Goal: Information Seeking & Learning: Find specific fact

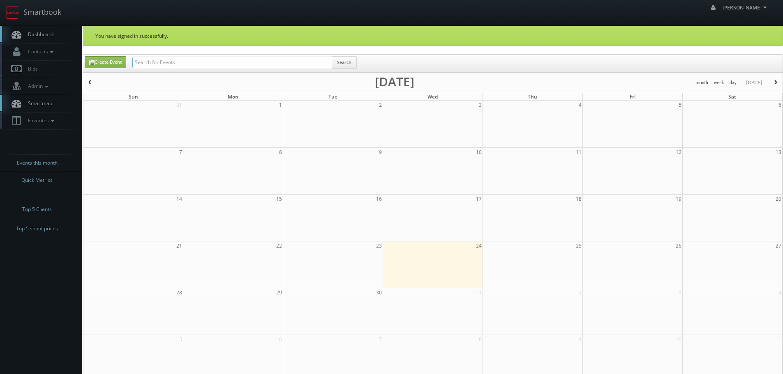
click at [239, 61] on input "text" at bounding box center [232, 63] width 200 height 12
type input "ryan line"
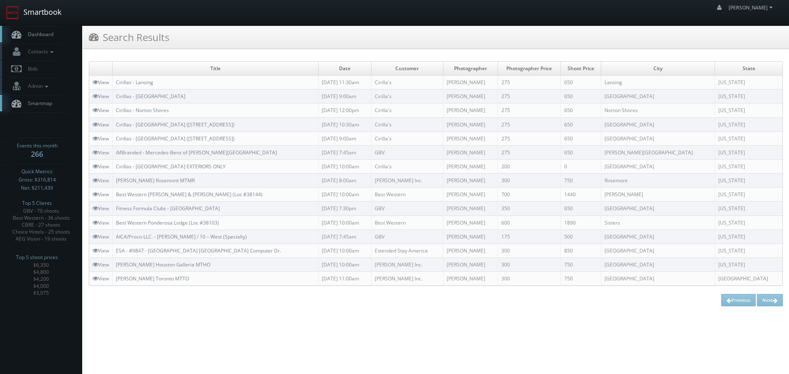
click at [53, 19] on link "Smartbook" at bounding box center [33, 12] width 67 height 25
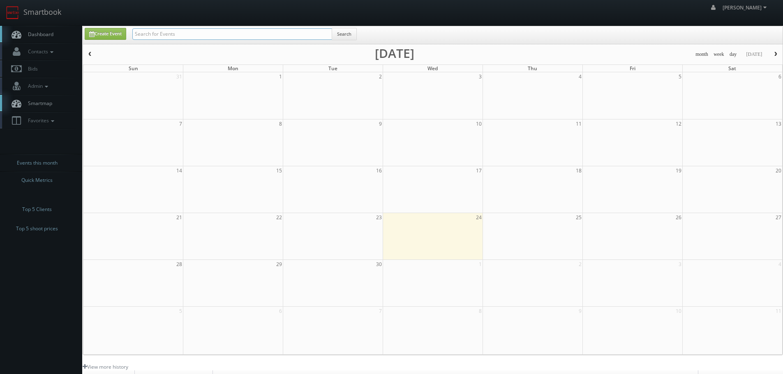
click at [242, 37] on input "text" at bounding box center [232, 34] width 200 height 12
paste input "FL508"
type input "FL508"
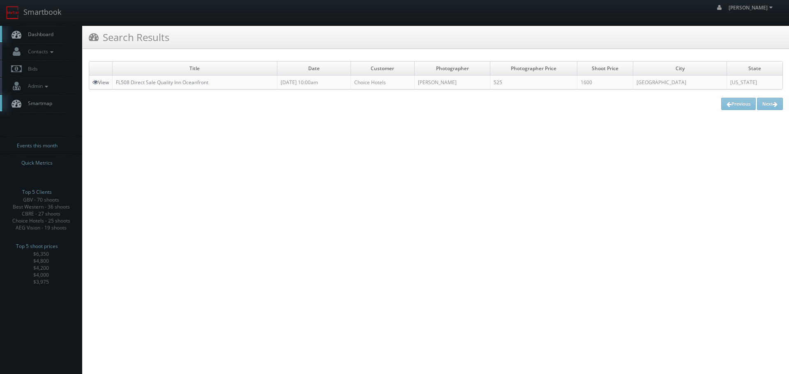
click at [104, 83] on link "View" at bounding box center [100, 82] width 16 height 7
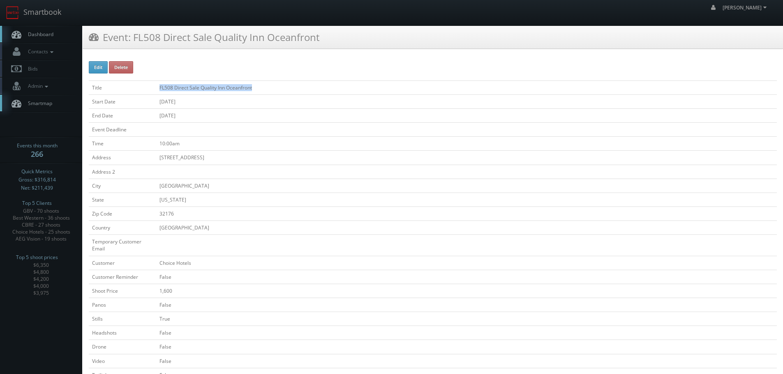
drag, startPoint x: 276, startPoint y: 88, endPoint x: 156, endPoint y: 87, distance: 120.0
click at [156, 87] on td "FL508 Direct Sale Quality Inn Oceanfront" at bounding box center [466, 88] width 620 height 14
copy td "FL508 Direct Sale Quality Inn Oceanfront"
click at [44, 2] on link "Smartbook" at bounding box center [33, 12] width 67 height 25
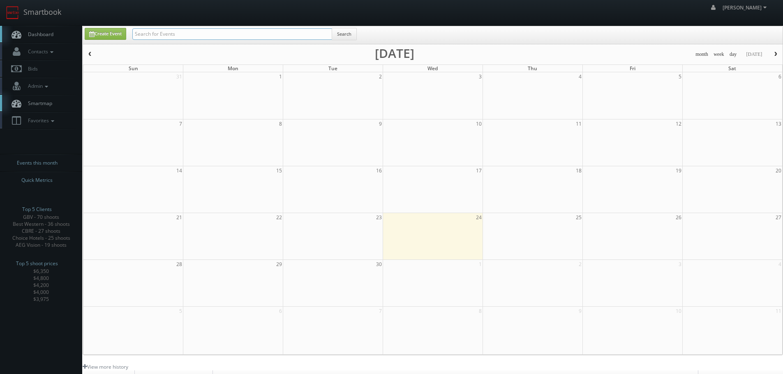
drag, startPoint x: 0, startPoint y: 0, endPoint x: 202, endPoint y: 34, distance: 204.5
click at [202, 34] on input "text" at bounding box center [232, 34] width 200 height 12
type input "brindle"
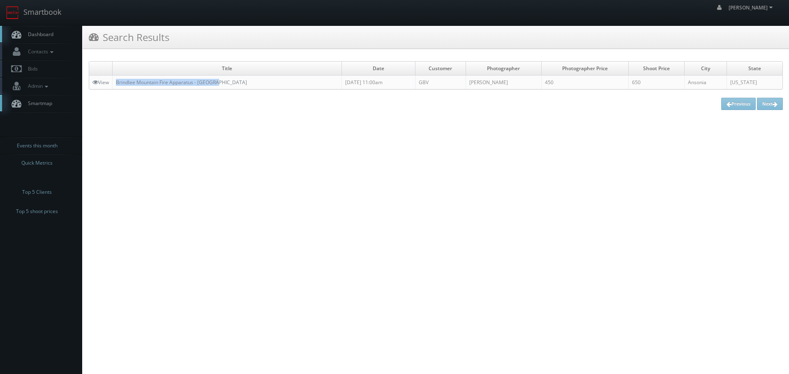
copy link "Brindlee Mountain Fire Apparatus - [GEOGRAPHIC_DATA]"
drag, startPoint x: 230, startPoint y: 82, endPoint x: 113, endPoint y: 87, distance: 116.8
click at [113, 87] on td "Brindlee Mountain Fire Apparatus - [GEOGRAPHIC_DATA]" at bounding box center [227, 83] width 229 height 14
click at [53, 17] on link "Smartbook" at bounding box center [33, 12] width 67 height 25
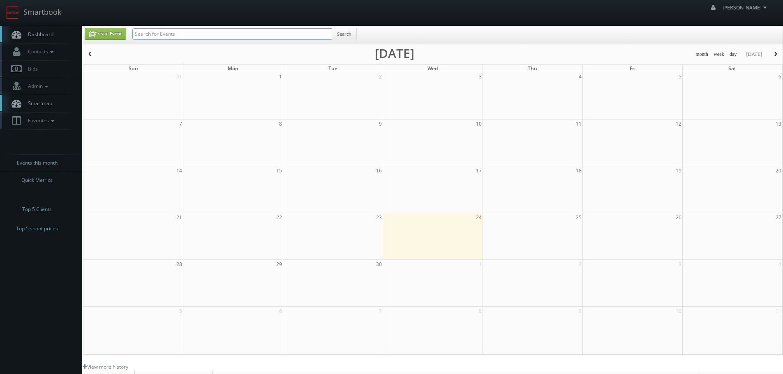
click at [149, 31] on input "text" at bounding box center [232, 34] width 200 height 12
type input "olathe"
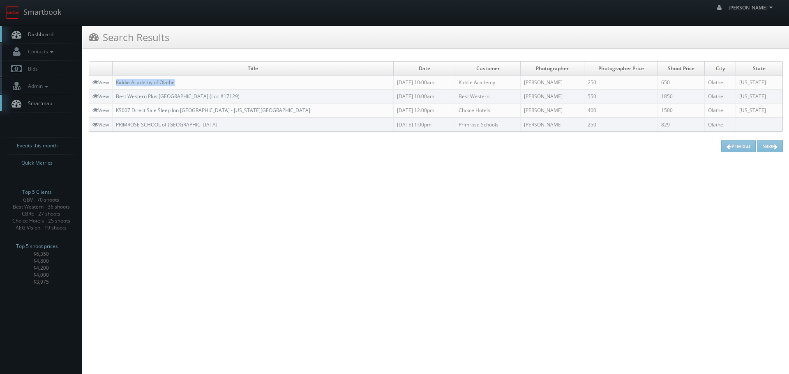
copy link "Kiddie Academy of Olathe"
drag, startPoint x: 210, startPoint y: 85, endPoint x: 115, endPoint y: 80, distance: 94.6
click at [115, 80] on td "Kiddie Academy of Olathe" at bounding box center [253, 83] width 281 height 14
drag, startPoint x: 135, startPoint y: 183, endPoint x: 118, endPoint y: 140, distance: 46.6
click at [135, 183] on html "Smartbook Toggle Side Navigation Toggle Top Navigation robert robert Profile Lo…" at bounding box center [394, 187] width 789 height 374
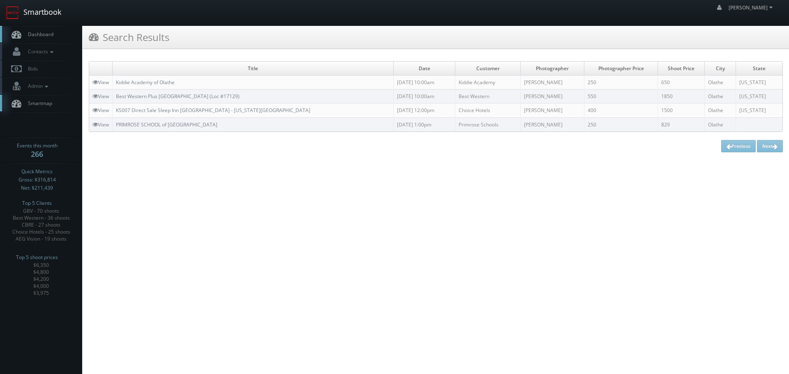
click at [50, 21] on link "Smartbook" at bounding box center [33, 12] width 67 height 25
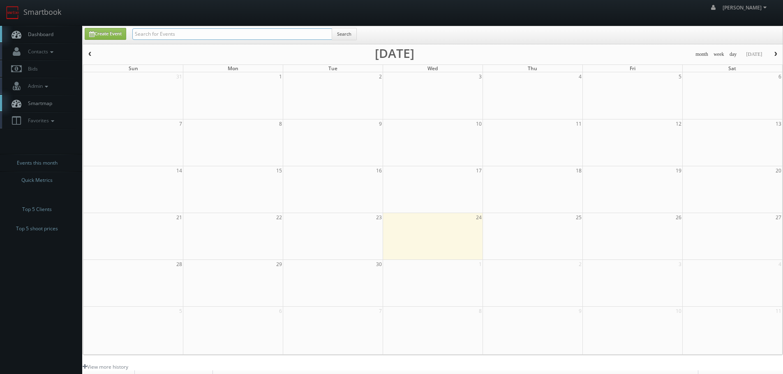
click at [203, 35] on input "text" at bounding box center [232, 34] width 200 height 12
type input "[PERSON_NAME]"
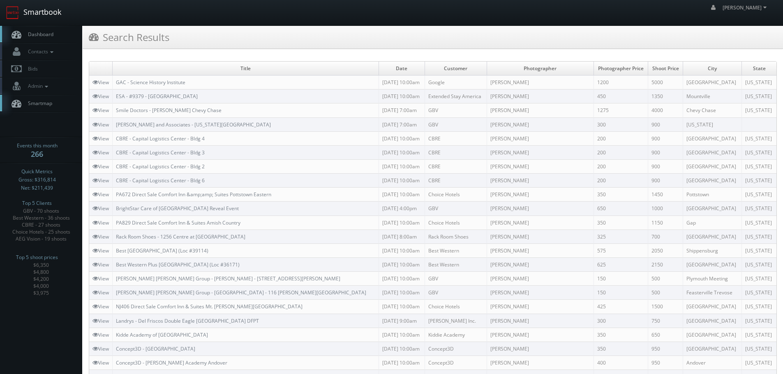
click at [57, 14] on link "Smartbook" at bounding box center [33, 12] width 67 height 25
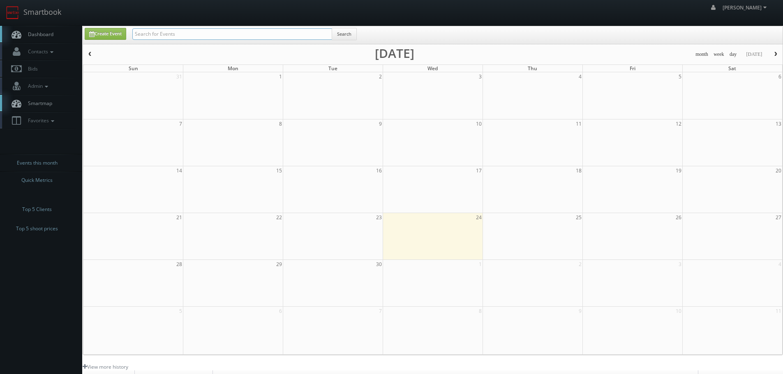
click at [149, 37] on input "text" at bounding box center [232, 34] width 200 height 12
type input "phillips"
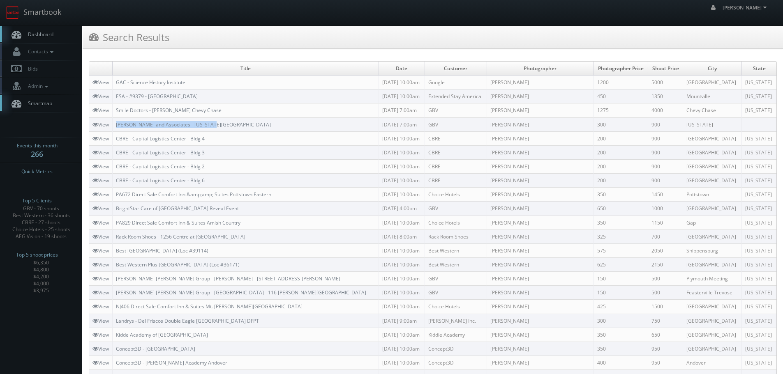
copy link "[PERSON_NAME] and Associates - [US_STATE][GEOGRAPHIC_DATA]"
drag, startPoint x: 217, startPoint y: 126, endPoint x: 116, endPoint y: 124, distance: 101.1
click at [116, 124] on td "[PERSON_NAME] and Associates - [US_STATE][GEOGRAPHIC_DATA]" at bounding box center [246, 125] width 266 height 14
click at [32, 16] on link "Smartbook" at bounding box center [33, 12] width 67 height 25
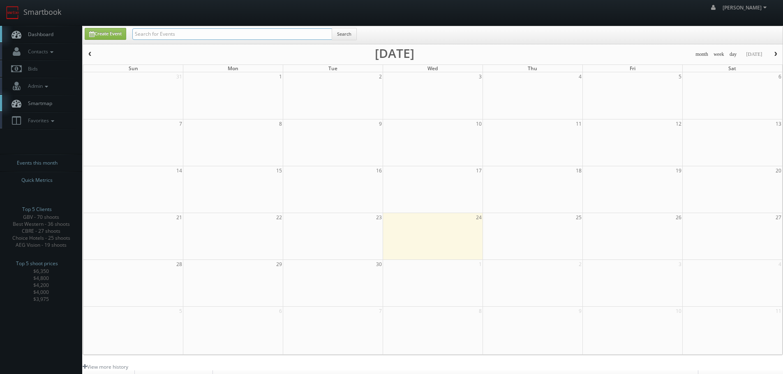
click at [181, 38] on input "text" at bounding box center [232, 34] width 200 height 12
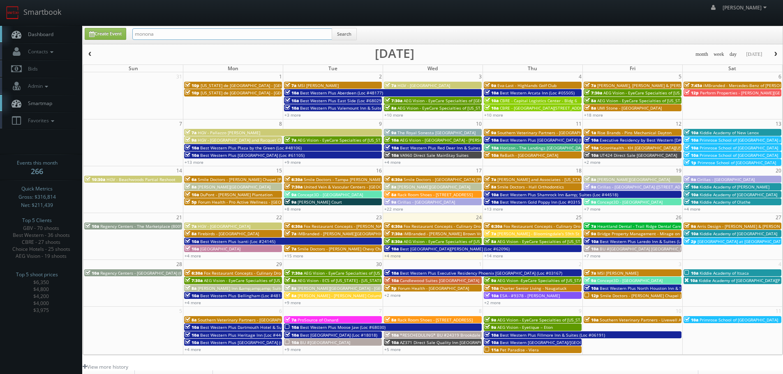
type input "monona"
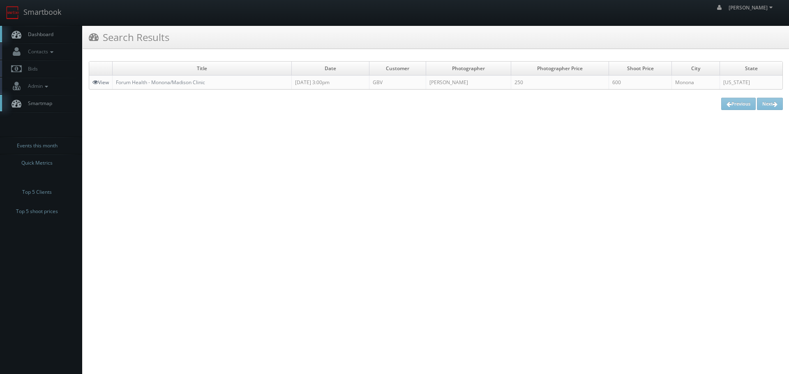
click at [101, 81] on link "View" at bounding box center [100, 82] width 16 height 7
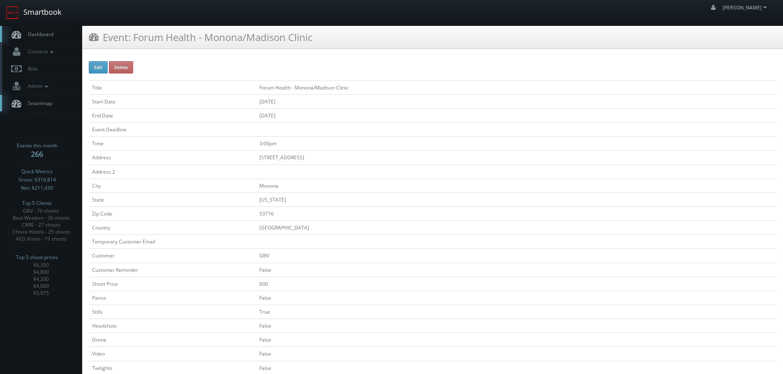
click at [48, 15] on link "Smartbook" at bounding box center [33, 12] width 67 height 25
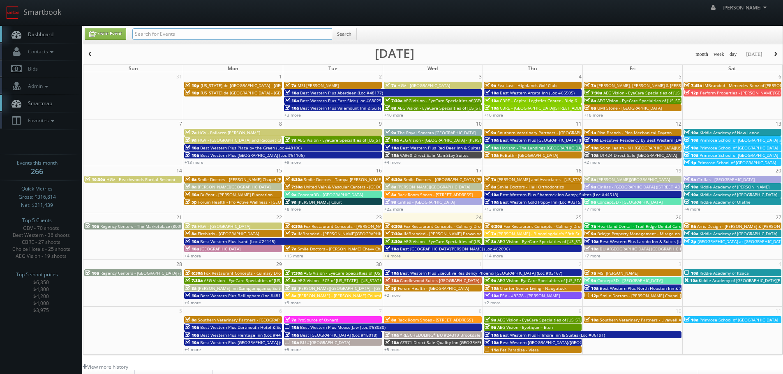
click at [173, 30] on input "text" at bounding box center [232, 34] width 200 height 12
type input "guiford"
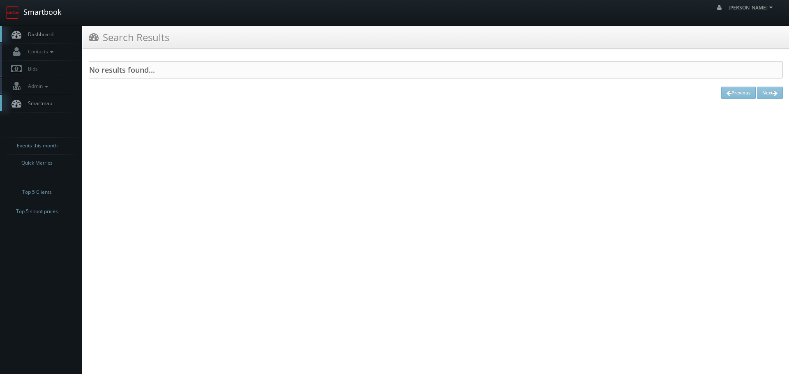
click at [49, 20] on link "Smartbook" at bounding box center [33, 12] width 67 height 25
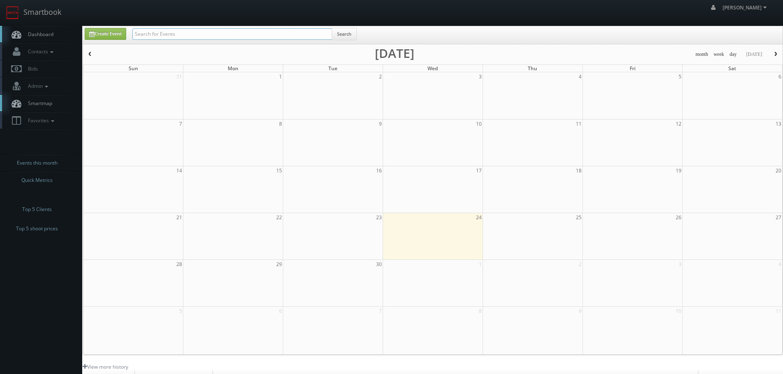
click at [236, 31] on input "text" at bounding box center [232, 34] width 200 height 12
type input "concept"
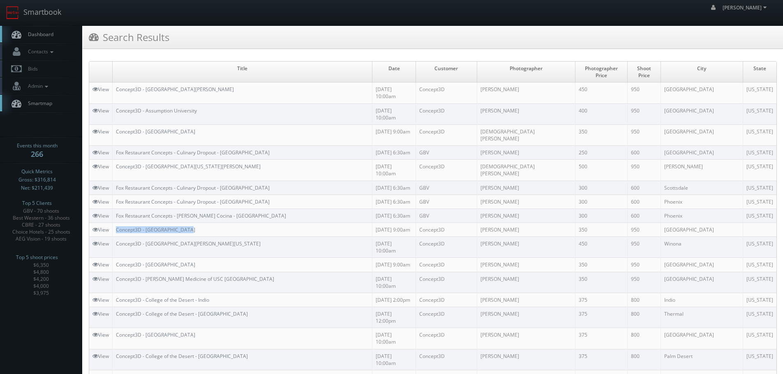
drag, startPoint x: 205, startPoint y: 193, endPoint x: 111, endPoint y: 198, distance: 93.4
click at [111, 223] on tr "View Concept3D - Guilford College 09/19/2025 9:00am Concept3D Scott Van Manen 3…" at bounding box center [432, 230] width 687 height 14
copy tr "Concept3D - Guilford College"
click at [154, 11] on div "robert robert Profile Logout" at bounding box center [391, 12] width 783 height 25
click at [49, 4] on link "Smartbook" at bounding box center [33, 12] width 67 height 25
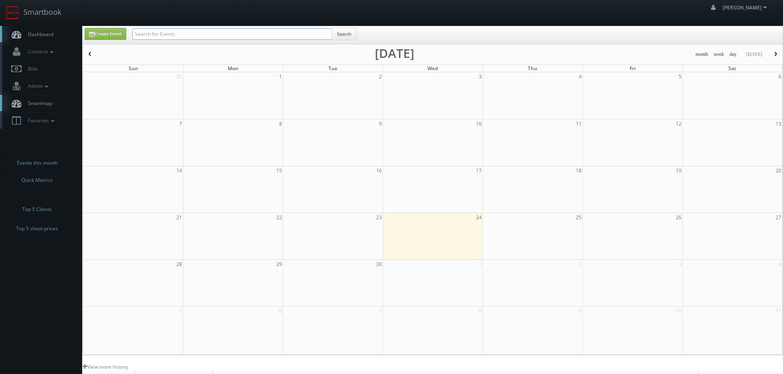
click at [189, 33] on input "text" at bounding box center [232, 34] width 200 height 12
type input "[PERSON_NAME]"
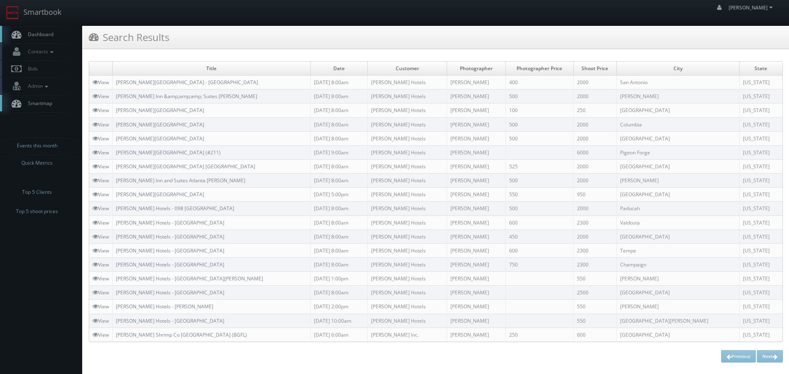
copy link "[PERSON_NAME][GEOGRAPHIC_DATA]"
drag, startPoint x: 224, startPoint y: 125, endPoint x: 117, endPoint y: 128, distance: 107.3
click at [117, 128] on td "[PERSON_NAME][GEOGRAPHIC_DATA]" at bounding box center [212, 125] width 198 height 14
drag, startPoint x: 204, startPoint y: 107, endPoint x: 115, endPoint y: 112, distance: 88.9
click at [115, 112] on td "[PERSON_NAME][GEOGRAPHIC_DATA]" at bounding box center [212, 111] width 198 height 14
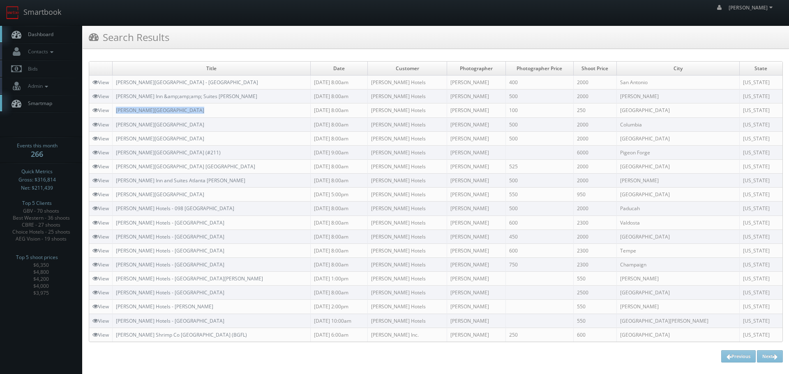
copy link "[PERSON_NAME][GEOGRAPHIC_DATA]"
click at [103, 112] on link "View" at bounding box center [100, 110] width 16 height 7
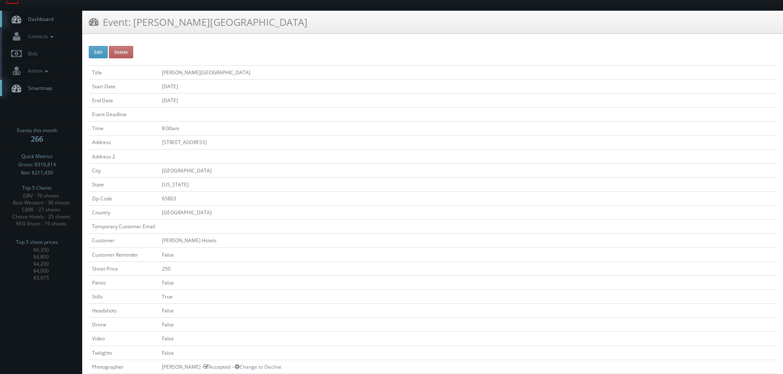
scroll to position [11, 0]
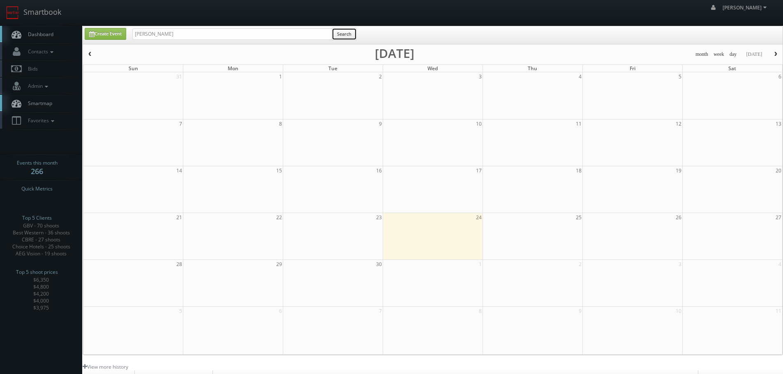
click at [348, 35] on button "Search" at bounding box center [344, 34] width 25 height 12
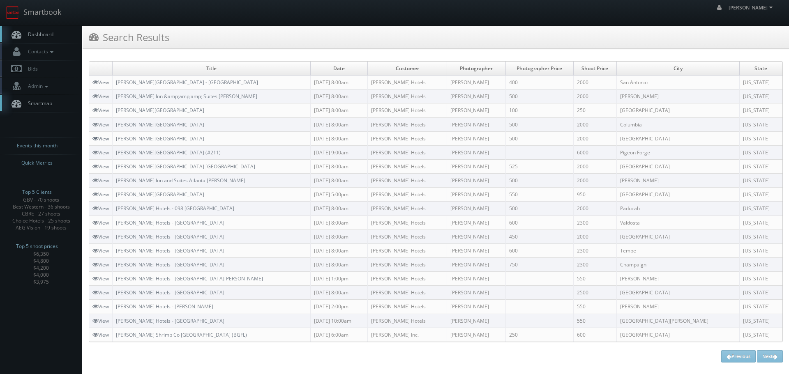
click at [101, 139] on link "View" at bounding box center [100, 138] width 16 height 7
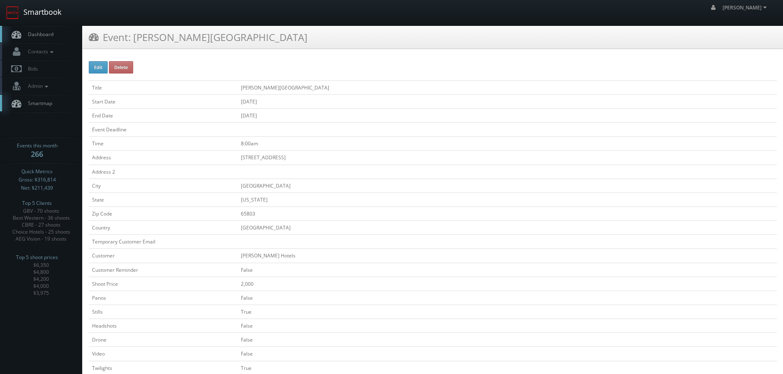
click at [35, 16] on link "Smartbook" at bounding box center [33, 12] width 67 height 25
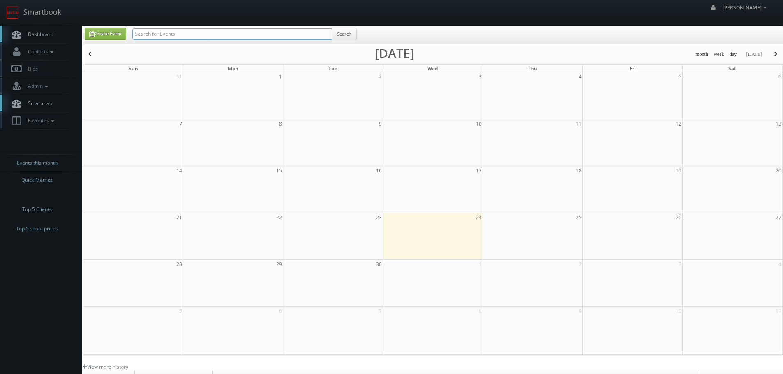
click at [219, 34] on input "text" at bounding box center [232, 34] width 200 height 12
type input "plymouth"
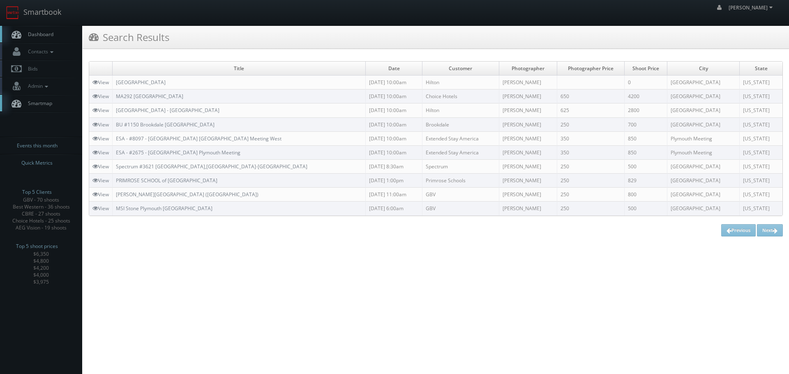
copy link "[GEOGRAPHIC_DATA]"
drag, startPoint x: 219, startPoint y: 81, endPoint x: 118, endPoint y: 77, distance: 101.6
click at [118, 77] on td "[GEOGRAPHIC_DATA]" at bounding box center [239, 83] width 253 height 14
click at [109, 82] on link "View" at bounding box center [100, 82] width 16 height 7
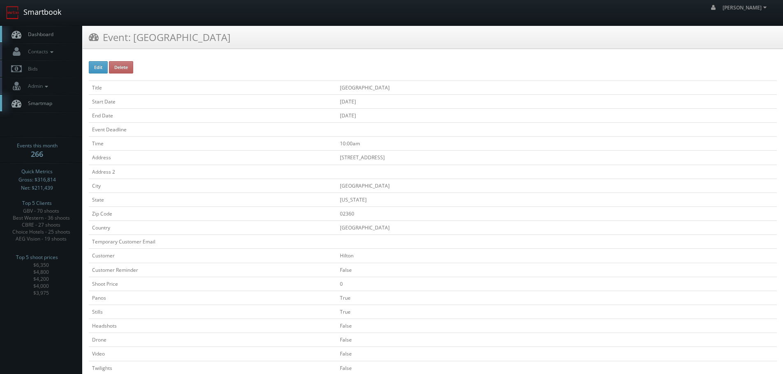
click at [39, 12] on link "Smartbook" at bounding box center [33, 12] width 67 height 25
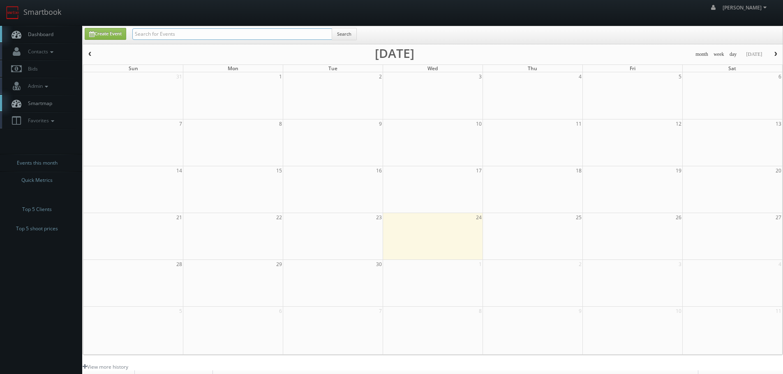
click at [159, 32] on input "text" at bounding box center [232, 34] width 200 height 12
type input "cary"
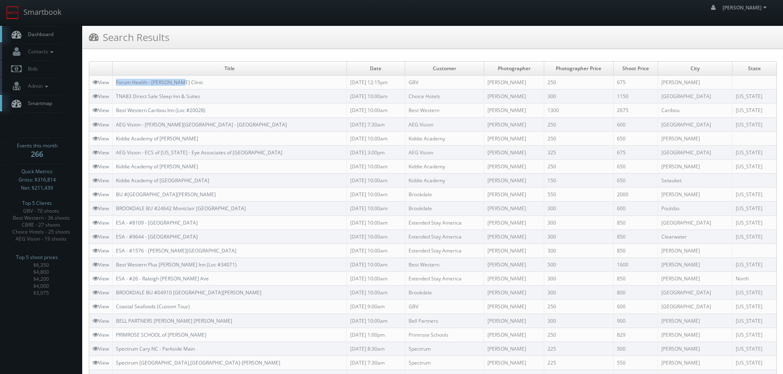
copy link "Forum Health - [PERSON_NAME] Clinic"
drag, startPoint x: 208, startPoint y: 85, endPoint x: 115, endPoint y: 85, distance: 93.3
click at [115, 85] on td "Forum Health - [PERSON_NAME] Clinic" at bounding box center [230, 83] width 234 height 14
click at [58, 16] on link "Smartbook" at bounding box center [33, 12] width 67 height 25
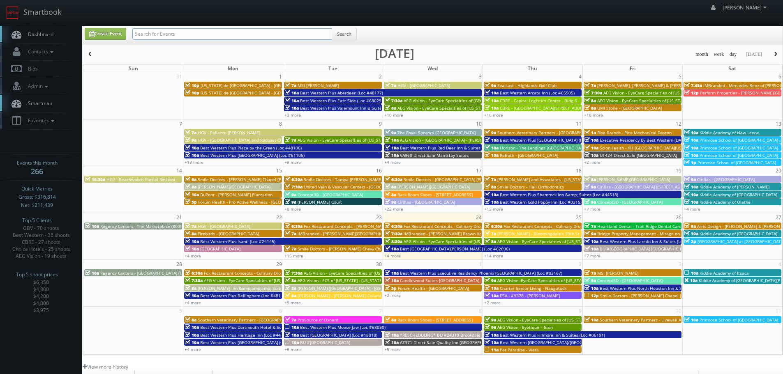
click at [152, 31] on input "text" at bounding box center [232, 34] width 200 height 12
type input "overland park"
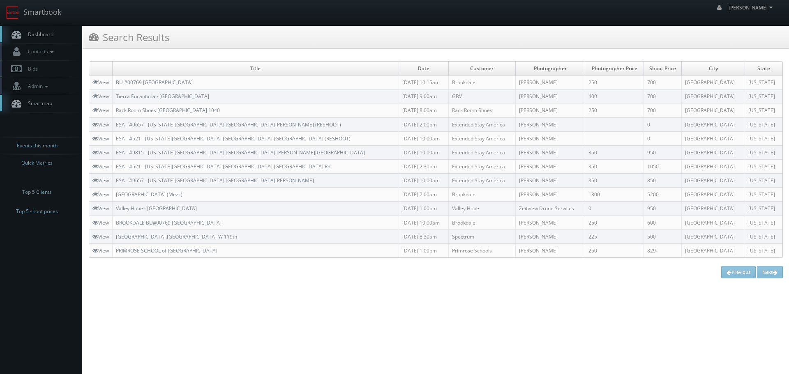
copy link "BU #00769 [GEOGRAPHIC_DATA]"
drag, startPoint x: 218, startPoint y: 82, endPoint x: 115, endPoint y: 83, distance: 102.7
click at [115, 83] on td "BU #00769 [GEOGRAPHIC_DATA]" at bounding box center [256, 83] width 286 height 14
click at [712, 307] on html "Smartbook Toggle Side Navigation Toggle Top Navigation robert robert Profile Lo…" at bounding box center [394, 187] width 789 height 374
click at [60, 7] on link "Smartbook" at bounding box center [33, 12] width 67 height 25
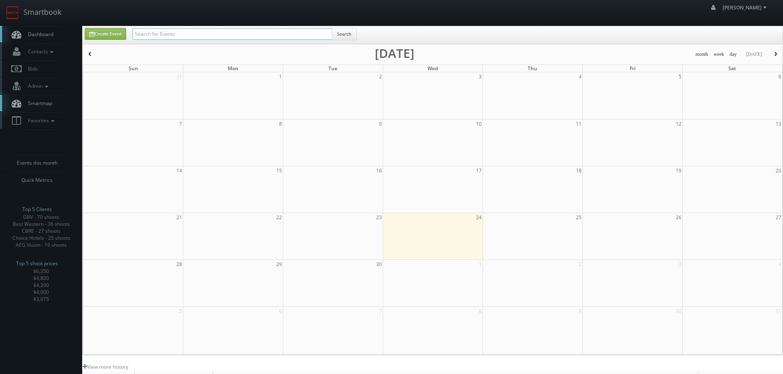
click at [253, 29] on input "text" at bounding box center [232, 34] width 200 height 12
type input "61086"
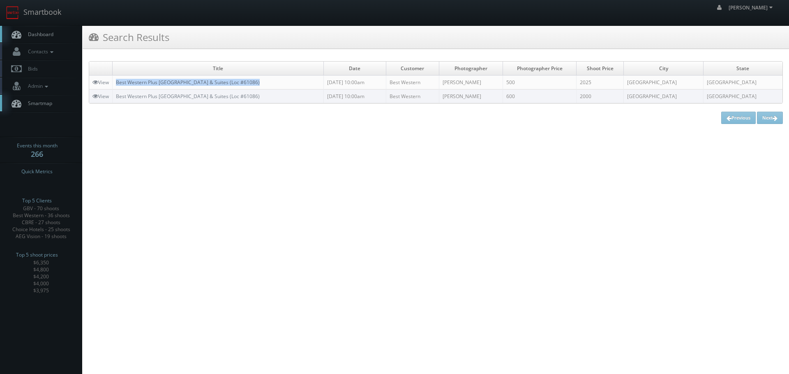
copy link "Best Western Plus Sherwood Park Inn & Suites (Loc #61086)"
drag, startPoint x: 288, startPoint y: 78, endPoint x: 118, endPoint y: 81, distance: 170.9
click at [118, 81] on td "Best Western Plus Sherwood Park Inn & Suites (Loc #61086)" at bounding box center [218, 83] width 211 height 14
drag, startPoint x: 85, startPoint y: 81, endPoint x: 98, endPoint y: 82, distance: 12.4
click at [88, 81] on div "Title Date Customer Photographer Photographer Price Shoot Price City State View…" at bounding box center [436, 92] width 706 height 75
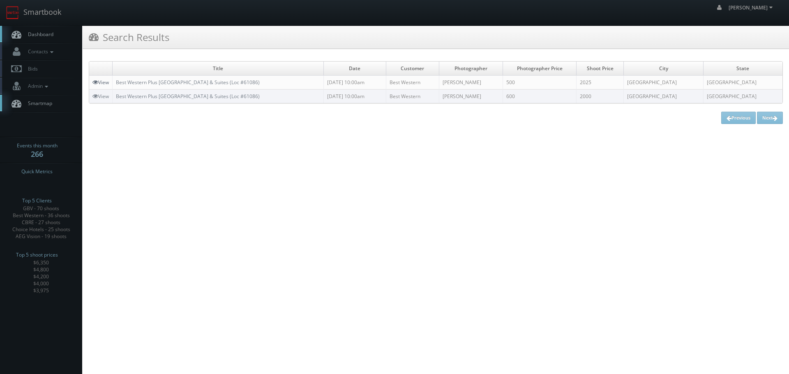
click at [98, 82] on link "View" at bounding box center [100, 82] width 16 height 7
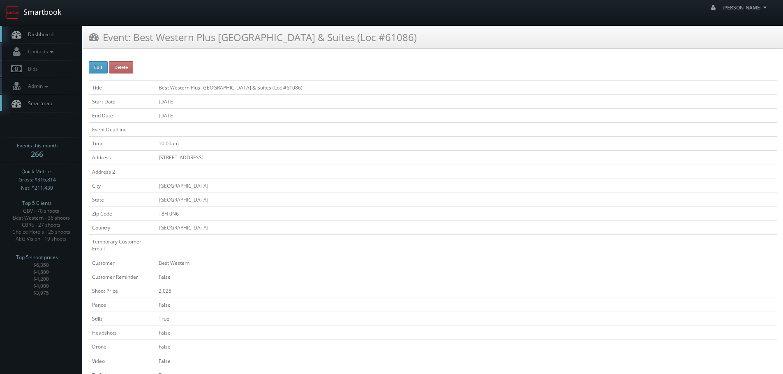
drag, startPoint x: 14, startPoint y: 12, endPoint x: 21, endPoint y: 15, distance: 8.1
click at [14, 12] on img at bounding box center [12, 12] width 13 height 13
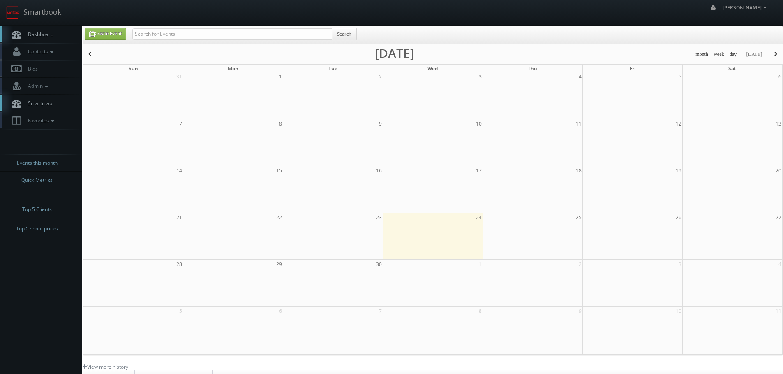
click at [178, 27] on div "Create Event Search" at bounding box center [432, 35] width 699 height 18
click at [181, 34] on input "text" at bounding box center [232, 34] width 200 height 12
type input "firebirds"
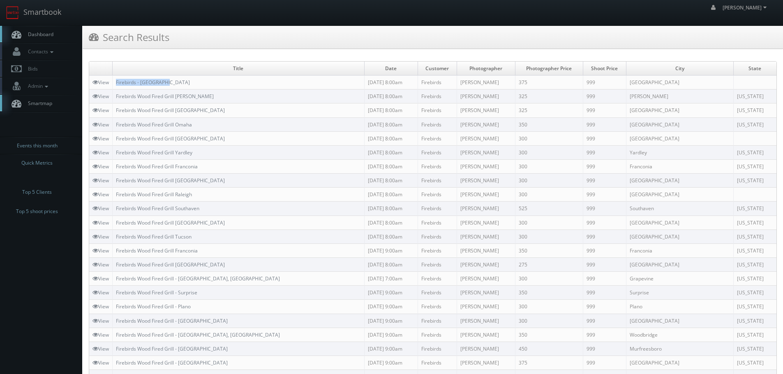
drag, startPoint x: 166, startPoint y: 81, endPoint x: 115, endPoint y: 83, distance: 51.0
click at [115, 83] on td "Firebirds - [GEOGRAPHIC_DATA]" at bounding box center [239, 83] width 252 height 14
click at [428, 37] on div "Search Results" at bounding box center [433, 37] width 700 height 23
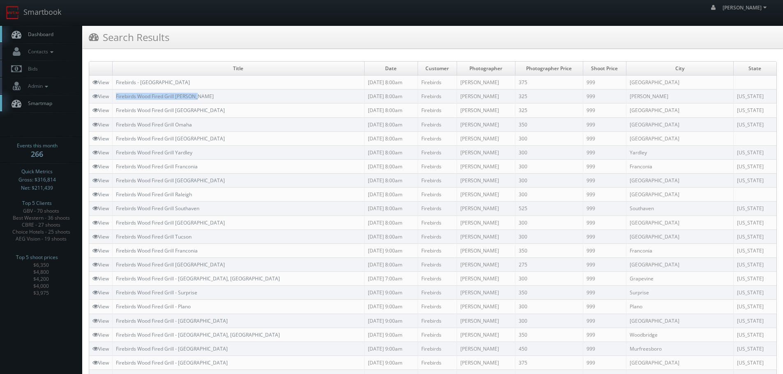
copy link "Firebirds Wood Fired Grill Chandler"
drag, startPoint x: 253, startPoint y: 100, endPoint x: 114, endPoint y: 97, distance: 138.5
click at [114, 97] on td "Firebirds Wood Fired Grill Chandler" at bounding box center [239, 97] width 252 height 14
click at [30, 19] on link "Smartbook" at bounding box center [33, 12] width 67 height 25
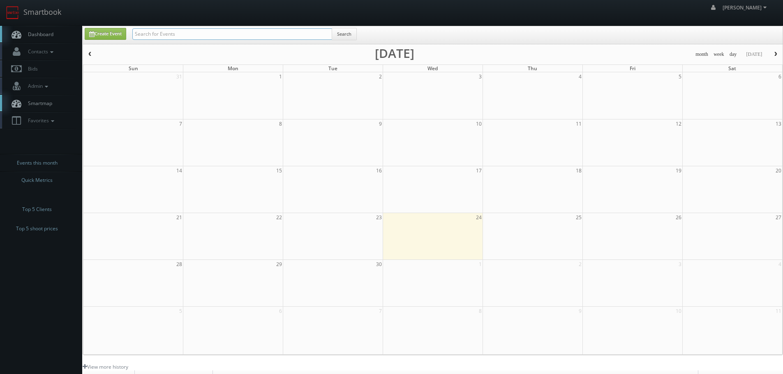
click at [179, 34] on input "text" at bounding box center [232, 34] width 200 height 12
type input "cartier"
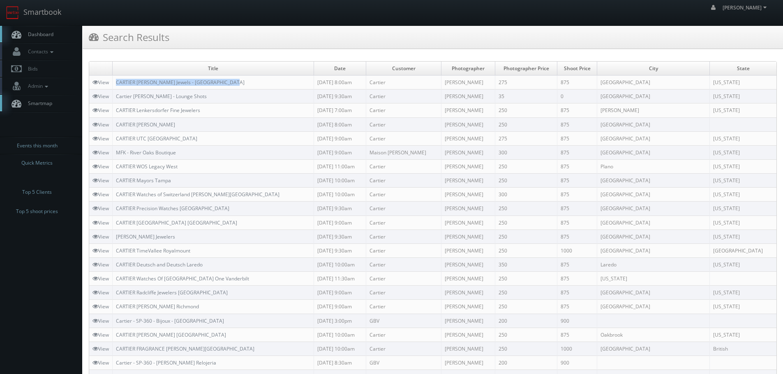
drag, startPoint x: 261, startPoint y: 82, endPoint x: 115, endPoint y: 82, distance: 145.9
click at [115, 82] on td "CARTIER [PERSON_NAME] Jewels - [GEOGRAPHIC_DATA]" at bounding box center [213, 83] width 201 height 14
copy link "CARTIER [PERSON_NAME] Jewels - [GEOGRAPHIC_DATA]"
